Goal: Find specific page/section: Find specific page/section

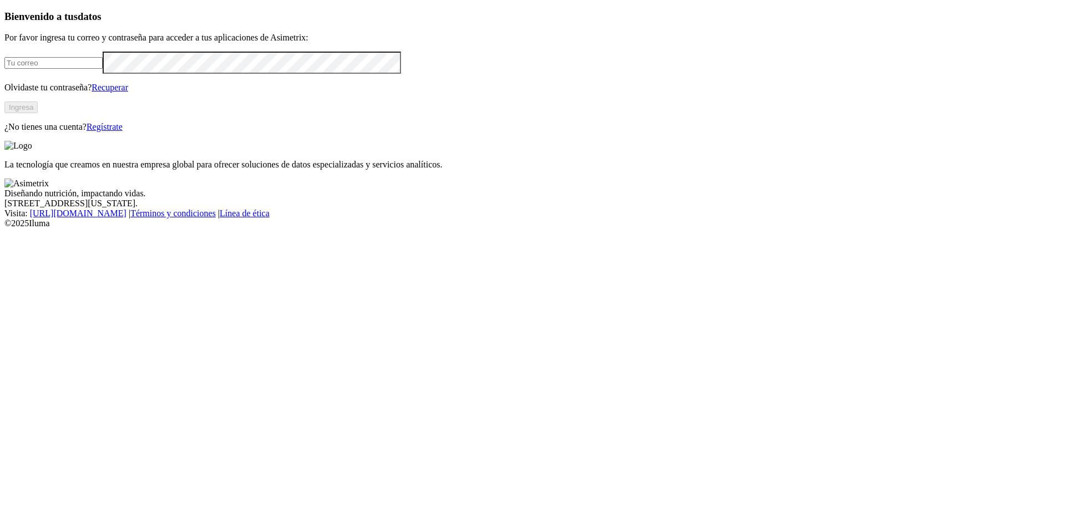
type input "[EMAIL_ADDRESS][DOMAIN_NAME]"
click at [38, 113] on button "Ingresa" at bounding box center [20, 108] width 33 height 12
